Goal: Task Accomplishment & Management: Use online tool/utility

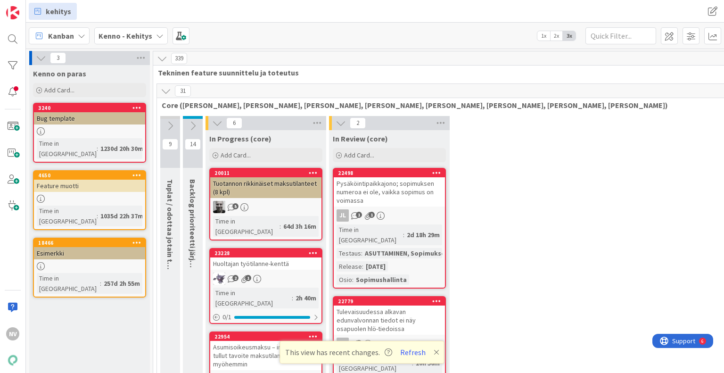
click at [142, 34] on b "Kenno - Kehitys" at bounding box center [126, 35] width 54 height 9
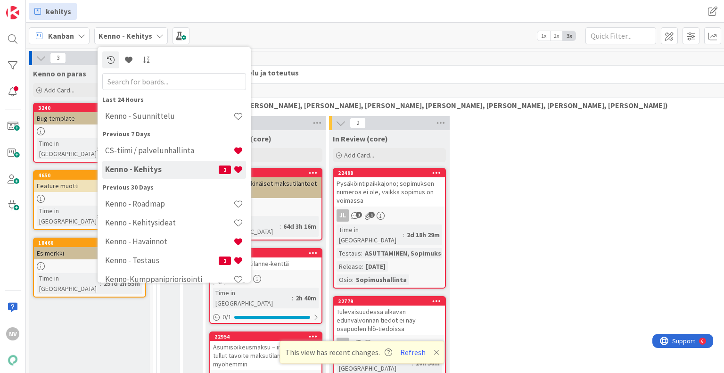
click at [156, 149] on h4 "CS-tiimi / palvelunhallinta" at bounding box center [169, 150] width 128 height 9
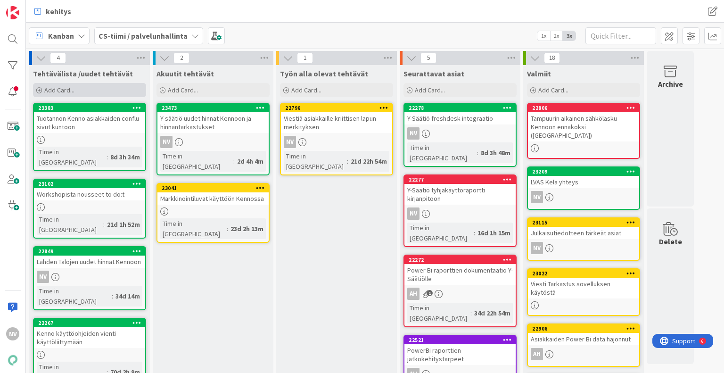
click at [65, 91] on span "Add Card..." at bounding box center [59, 90] width 30 height 8
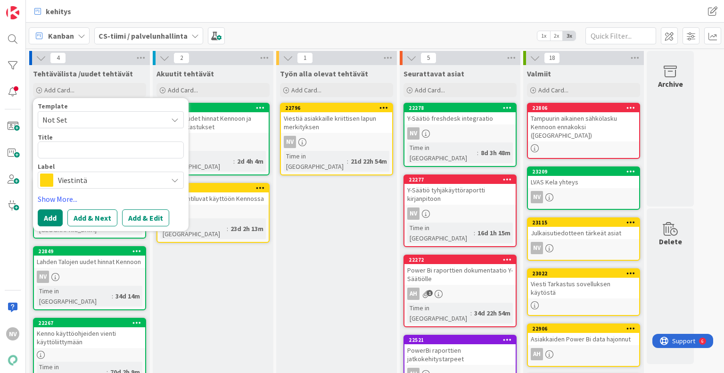
click at [104, 118] on span "Not Set" at bounding box center [101, 120] width 118 height 12
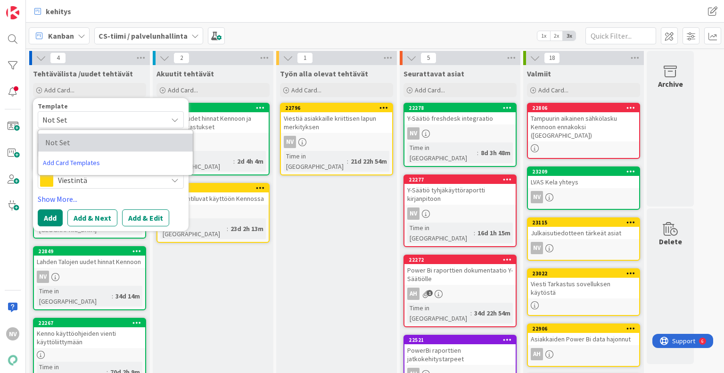
click at [98, 143] on span "Not Set" at bounding box center [113, 142] width 136 height 12
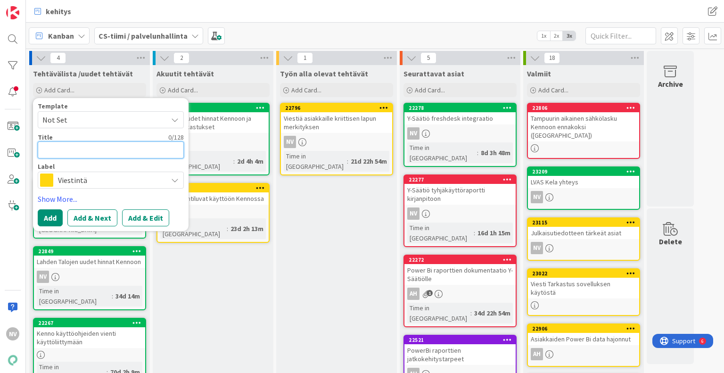
click at [95, 150] on textarea at bounding box center [111, 149] width 146 height 17
type textarea "x"
type textarea "P"
type textarea "x"
type textarea "Pä"
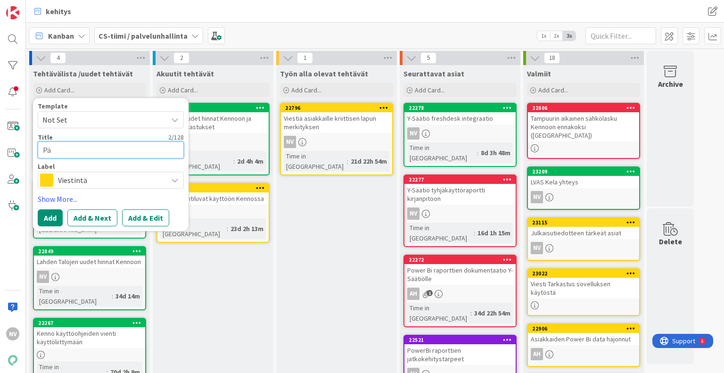
type textarea "x"
type textarea "Päi"
type textarea "x"
type textarea "Päiv"
type textarea "x"
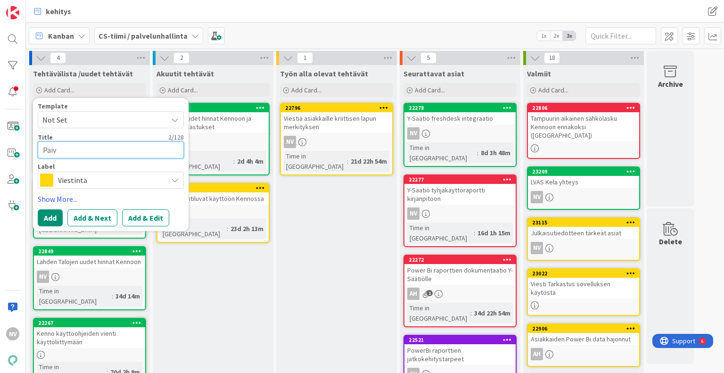
type textarea "Päivi"
type textarea "x"
type textarea "Päivit"
type textarea "x"
type textarea "Päivity"
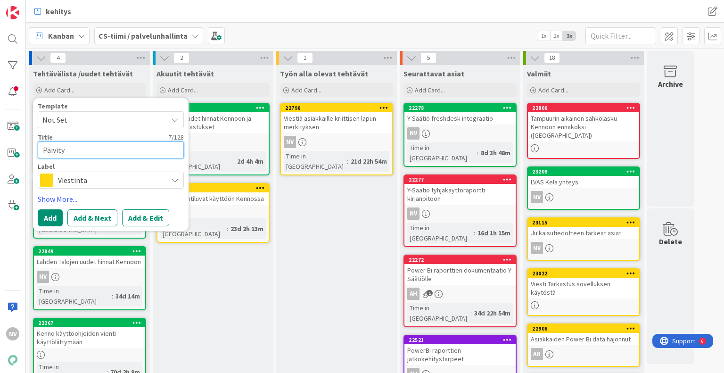
type textarea "x"
type textarea "Päivitys"
type textarea "x"
type textarea "Päivitysm"
type textarea "x"
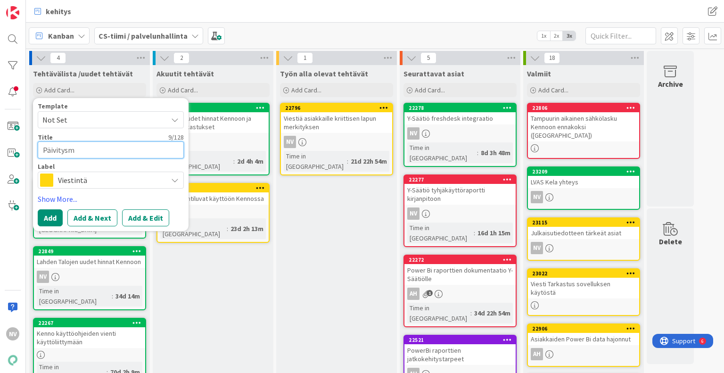
type textarea "Päivitysmu"
type textarea "x"
type textarea "Päivitysmuu"
type textarea "x"
type textarea "Päivitysmuut"
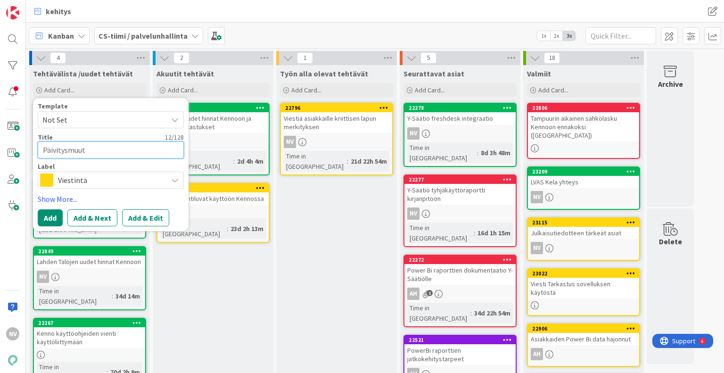
type textarea "x"
type textarea "Päivitysmuuto"
type textarea "x"
type textarea "Päivitysmuutok"
type textarea "x"
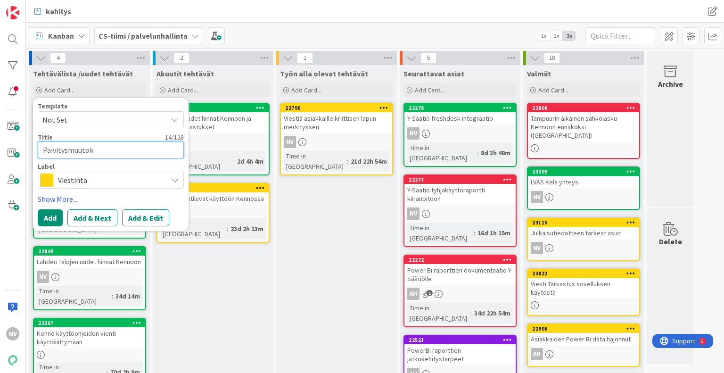
type textarea "Päivitysmuutoks"
type textarea "x"
type textarea "Päivitysmuutokse"
type textarea "x"
type textarea "Päivitysmuutokset"
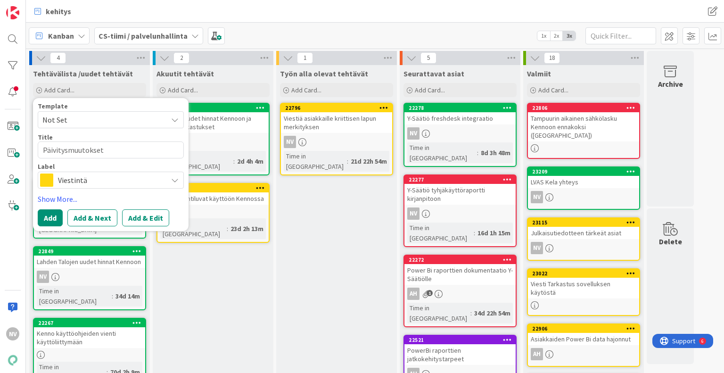
click at [140, 219] on button "Add & Edit" at bounding box center [145, 217] width 47 height 17
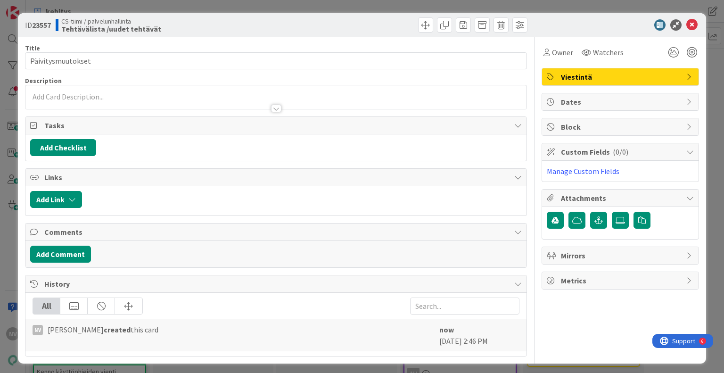
click at [273, 107] on div at bounding box center [276, 109] width 10 height 8
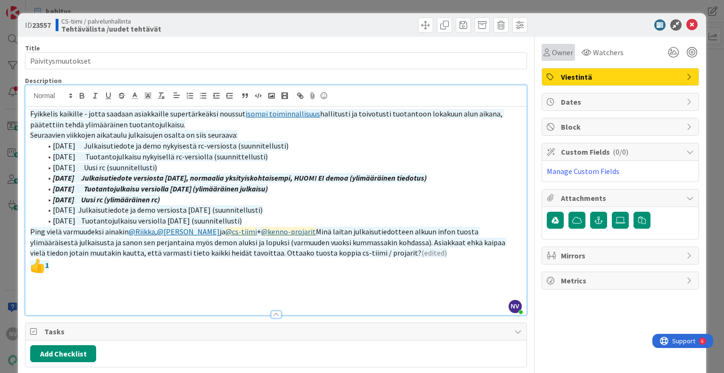
click at [558, 52] on span "Owner" at bounding box center [562, 52] width 21 height 11
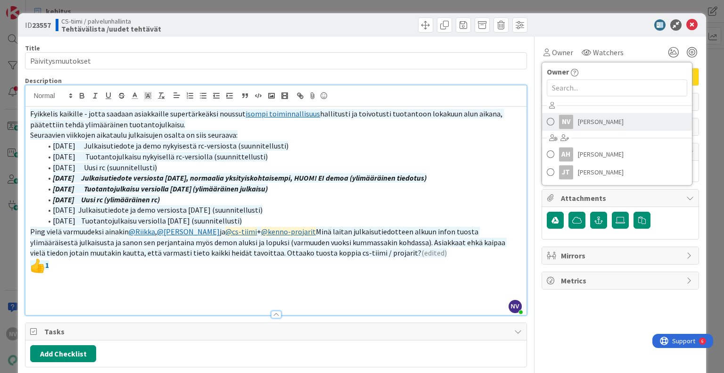
click at [566, 123] on div "NV" at bounding box center [566, 122] width 14 height 14
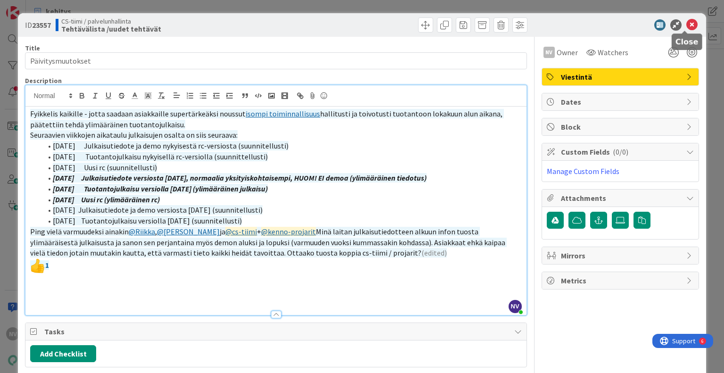
click at [688, 26] on icon at bounding box center [692, 24] width 11 height 11
